Goal: Go to known website: Go to known website

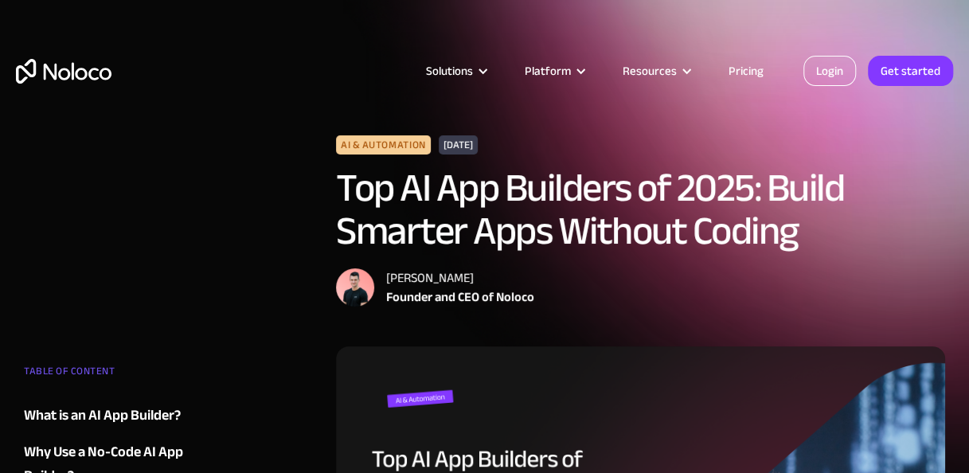
click at [833, 72] on link "Login" at bounding box center [829, 71] width 53 height 30
